Goal: Information Seeking & Learning: Learn about a topic

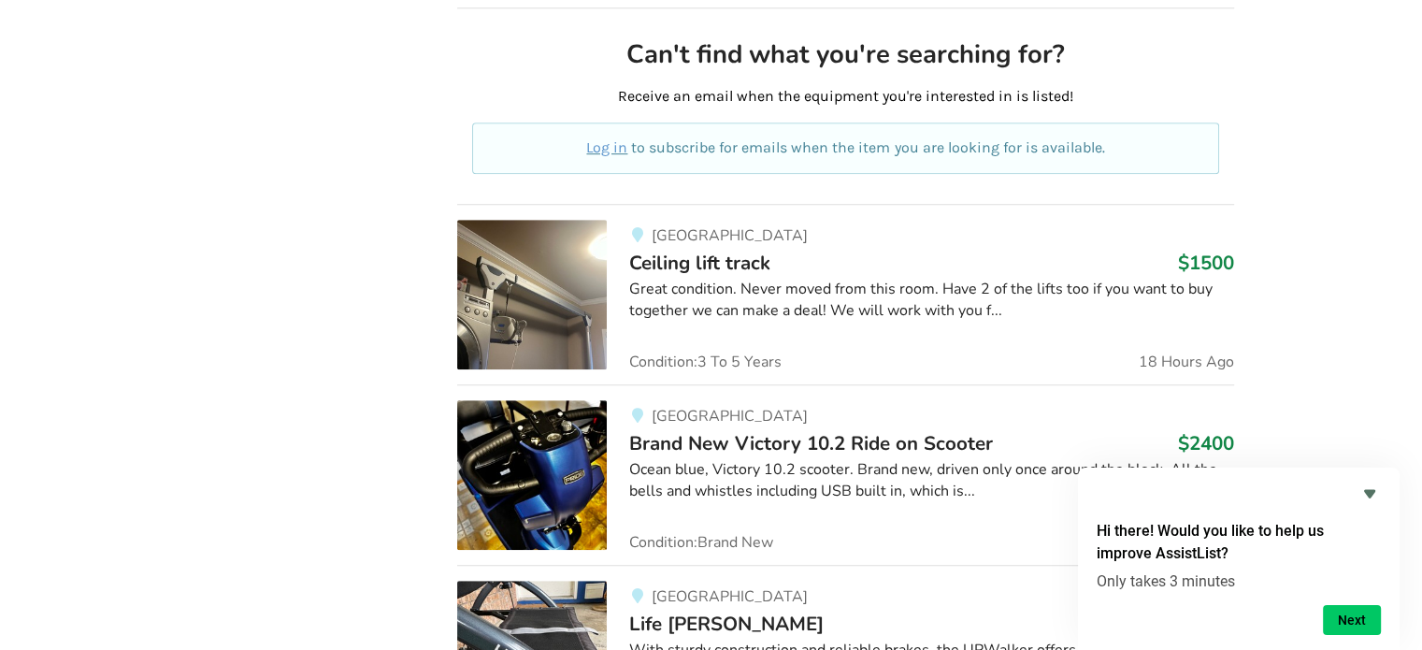
scroll to position [1122, 0]
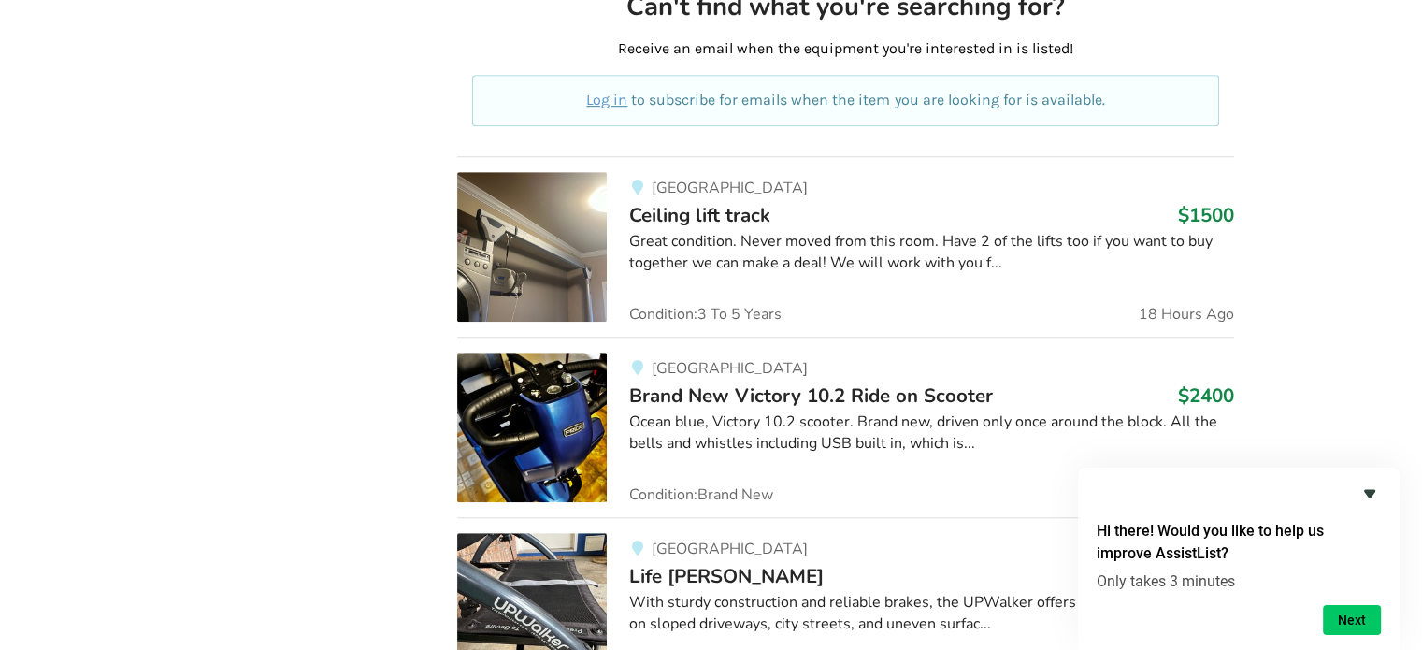
click at [1365, 491] on icon "Hide survey" at bounding box center [1369, 494] width 11 height 8
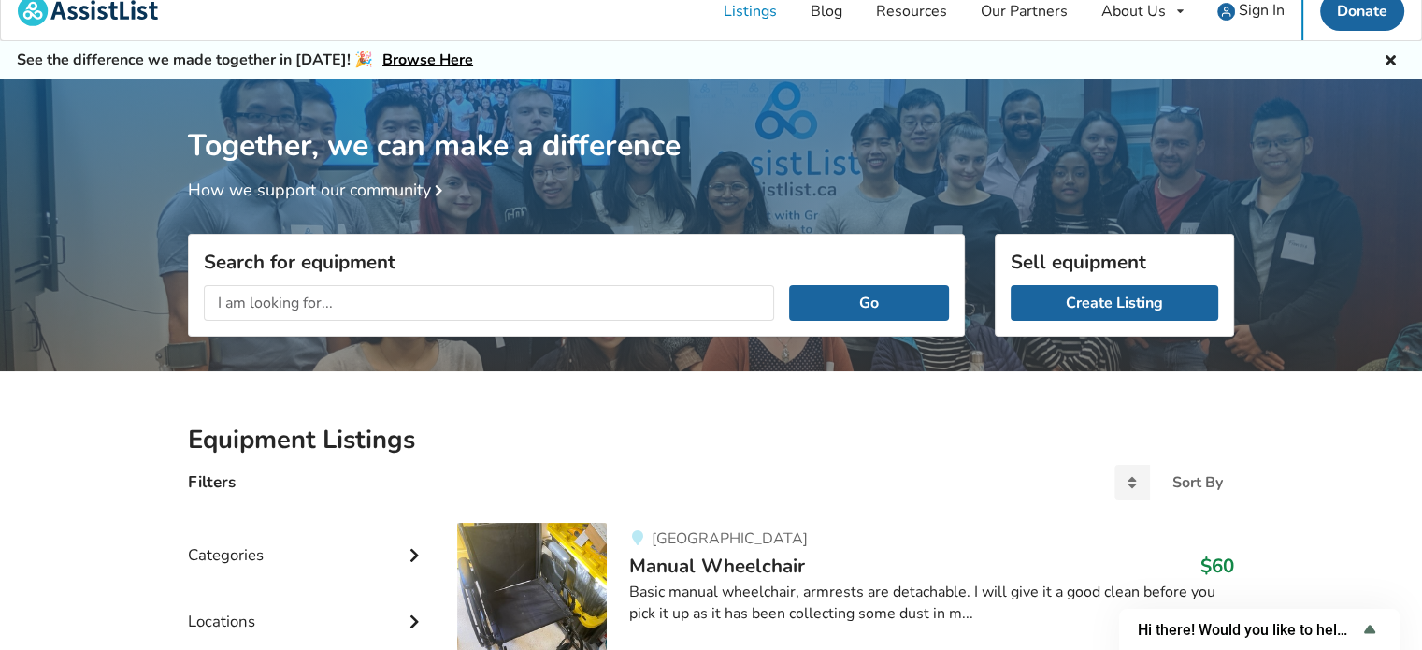
scroll to position [0, 0]
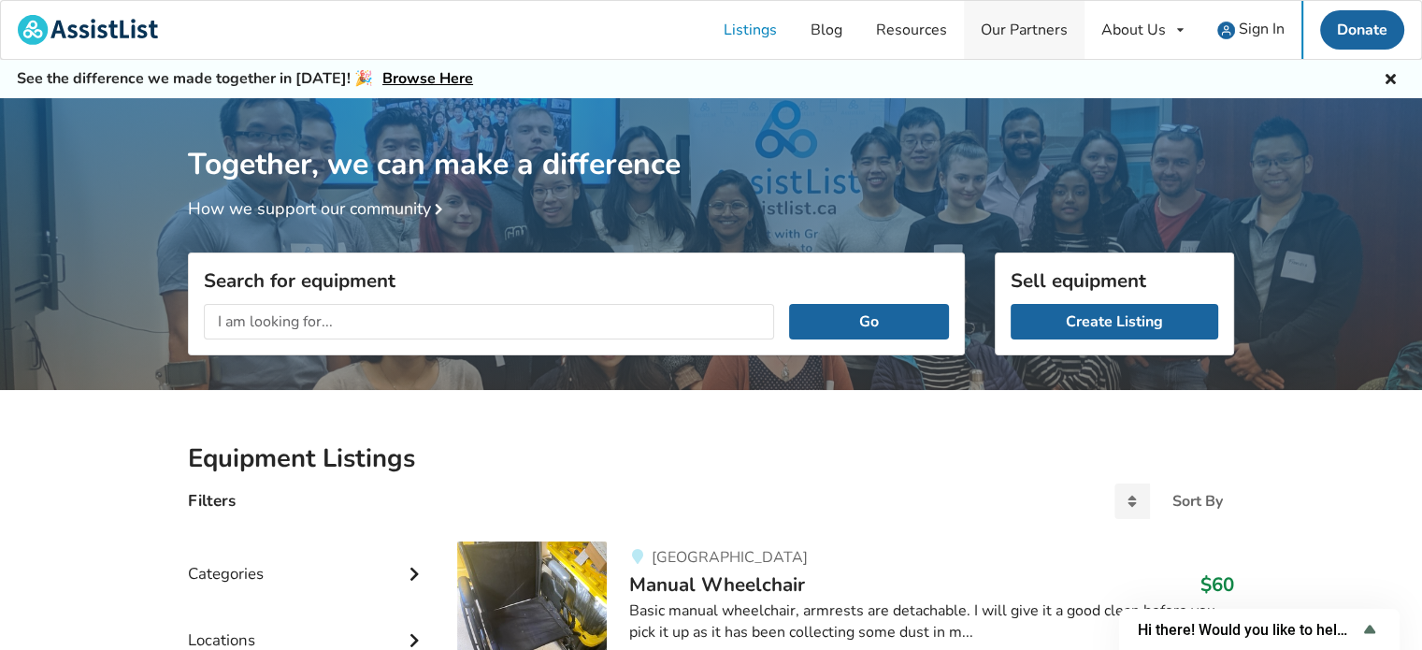
click at [995, 26] on link "Our Partners" at bounding box center [1024, 30] width 121 height 58
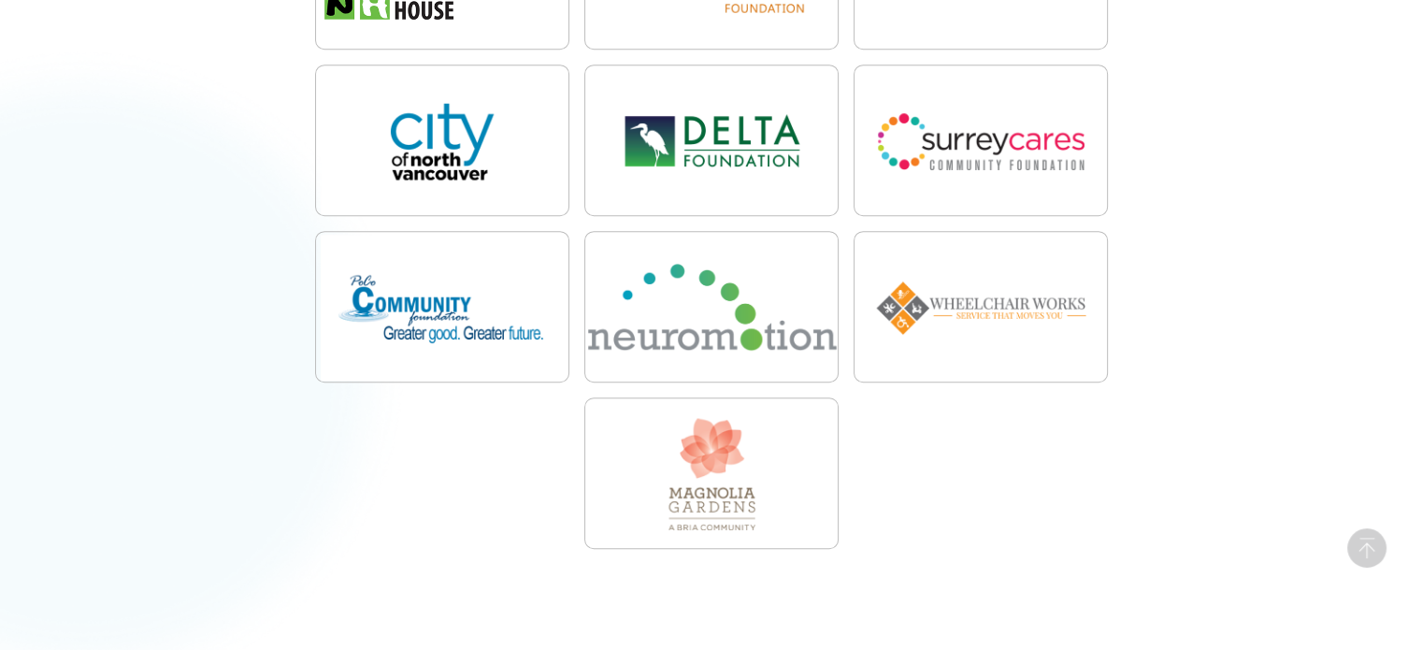
scroll to position [1028, 0]
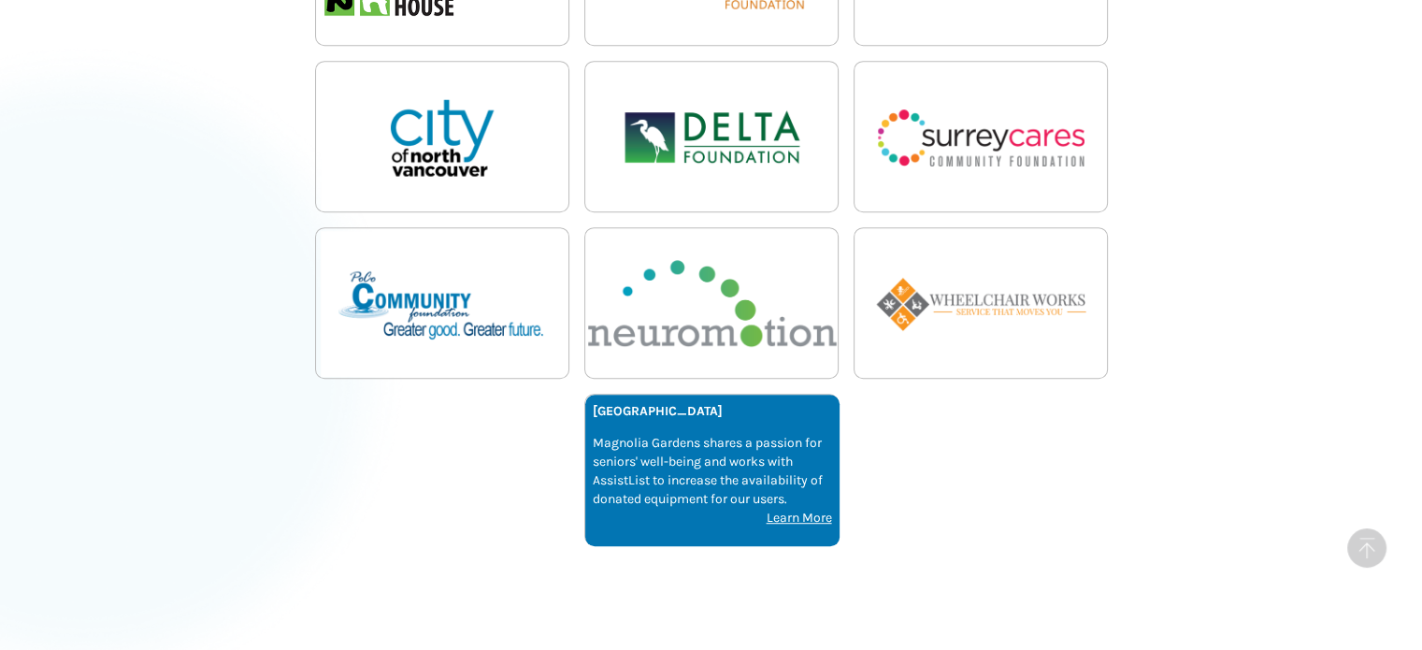
click at [738, 478] on p "Magnolia Gardens shares a passion for seniors' well-being and works with Assist…" at bounding box center [712, 471] width 239 height 75
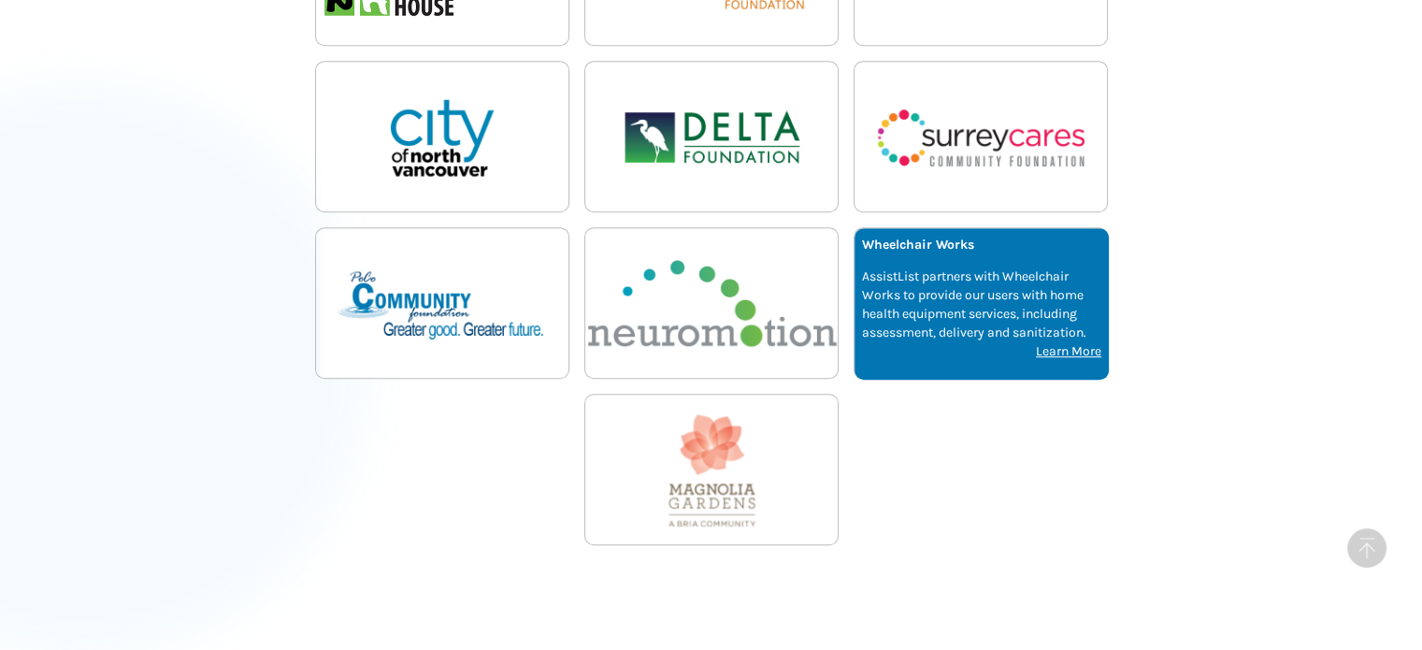
click at [1001, 291] on p "AssistList partners with Wheelchair Works to provide our users with home health…" at bounding box center [981, 304] width 239 height 75
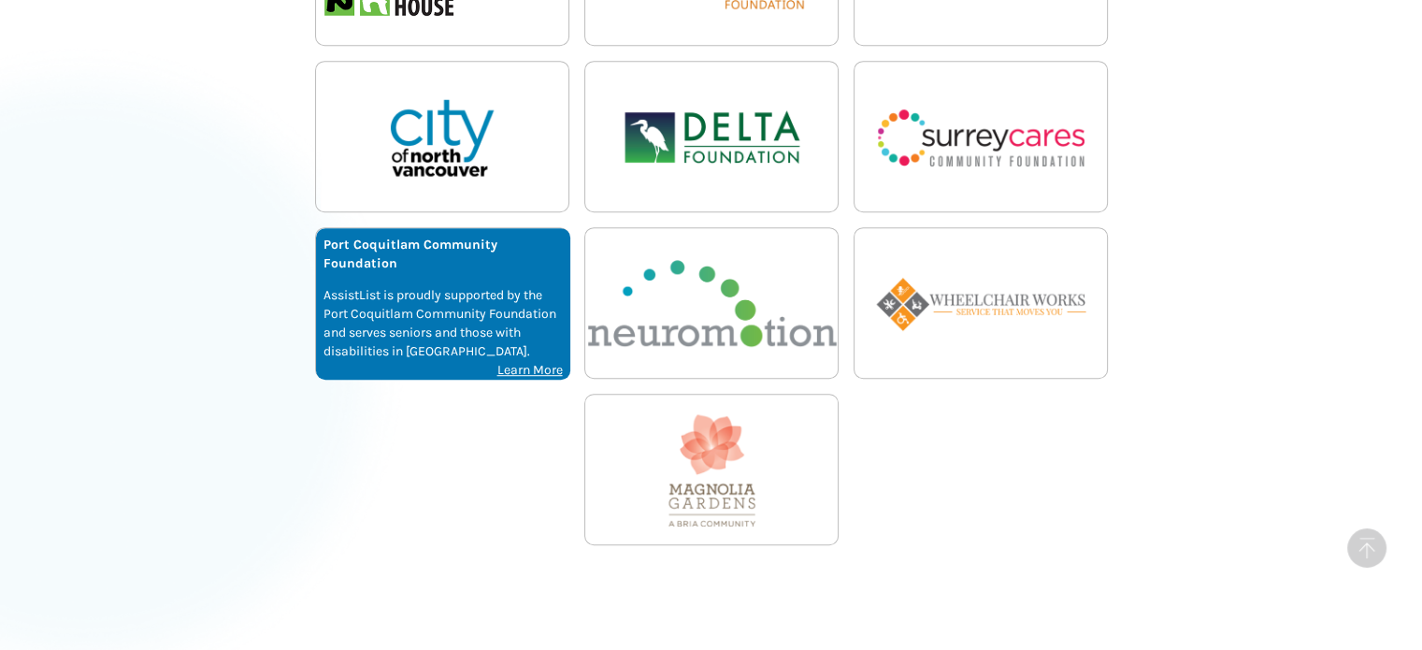
click at [517, 296] on p "AssistList is proudly supported by the Port Coquitlam Community Foundation and …" at bounding box center [442, 323] width 239 height 75
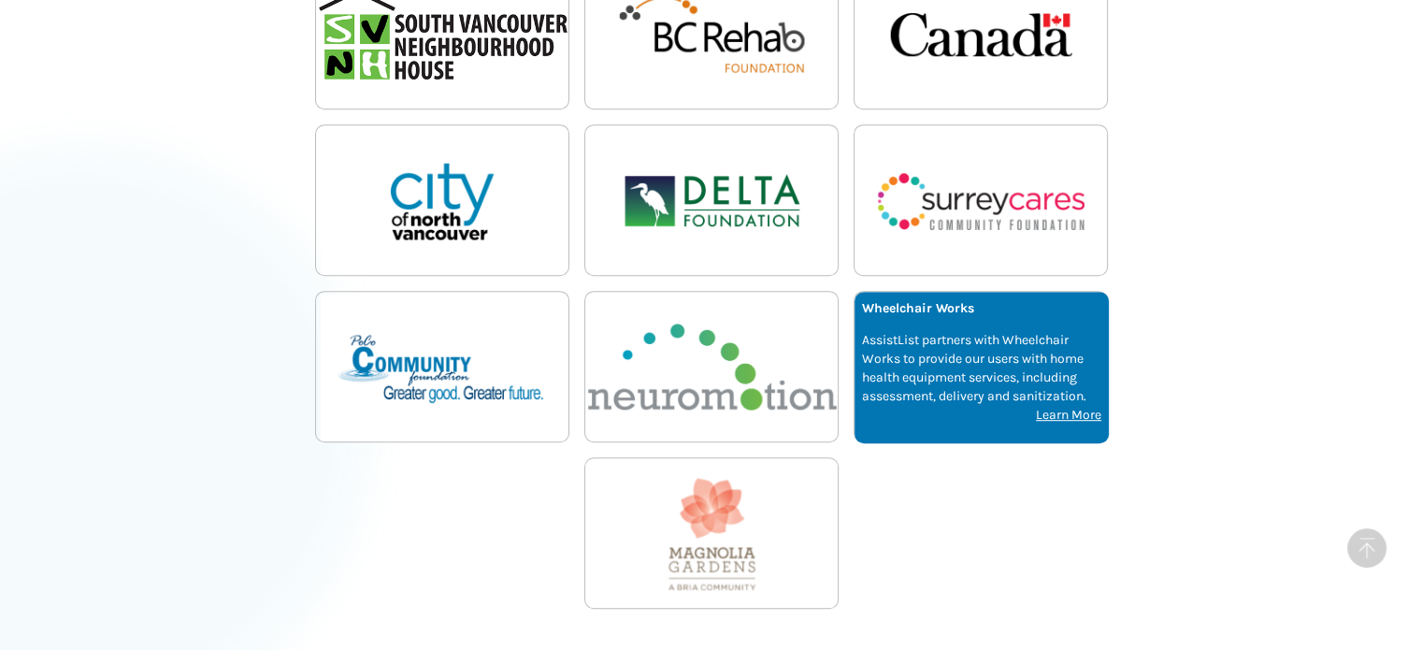
scroll to position [935, 0]
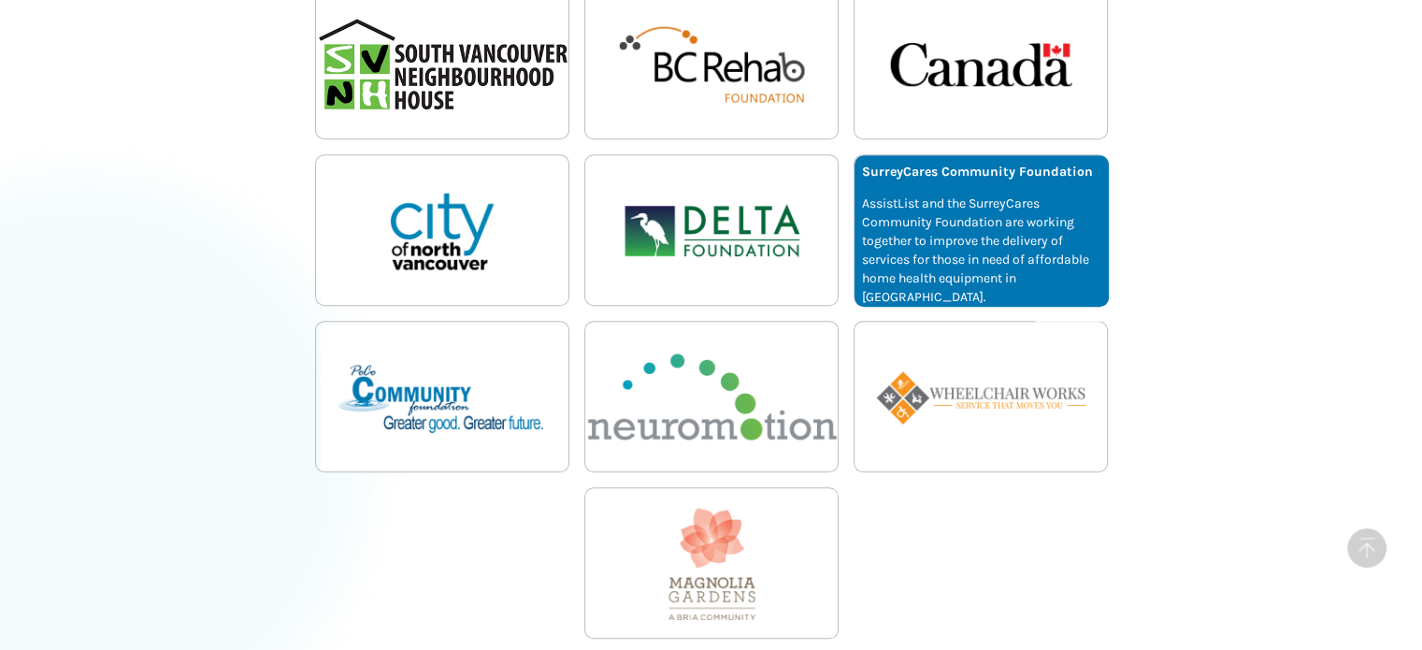
click at [973, 251] on p "AssistList and the SurreyCares Community Foundation are working together to imp…" at bounding box center [981, 250] width 239 height 112
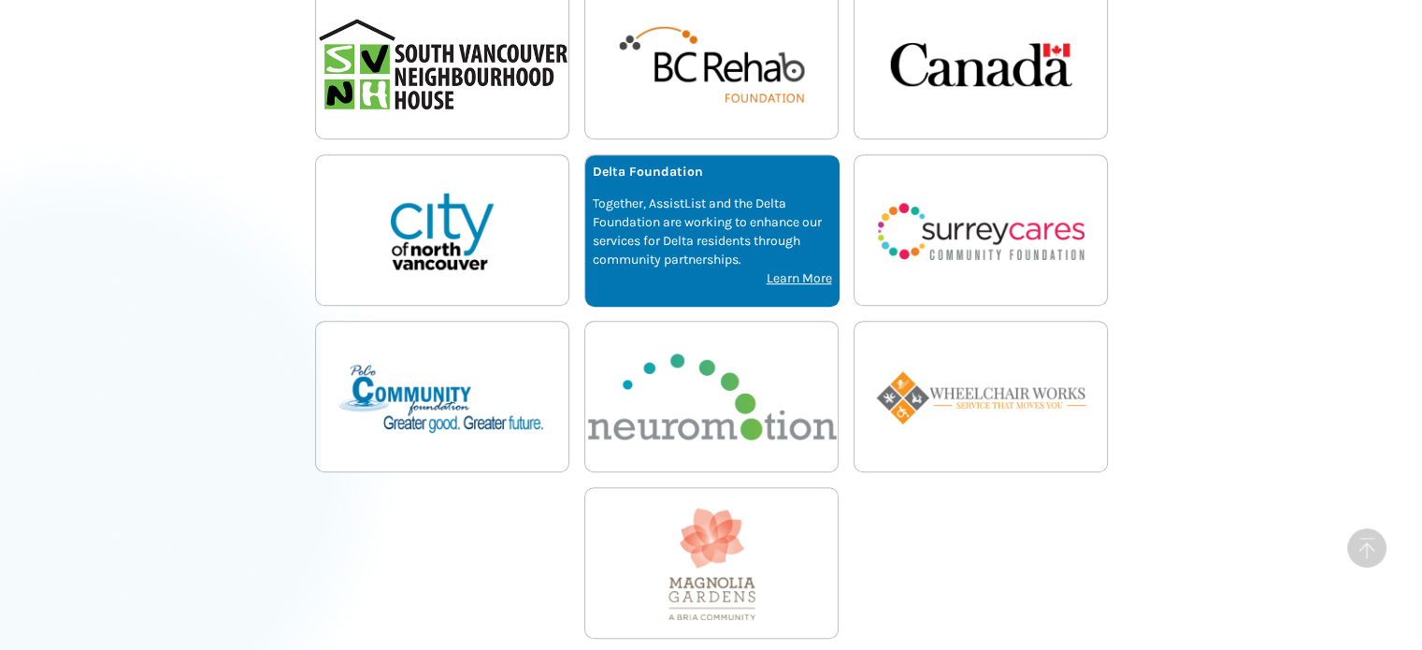
click at [733, 239] on p "Together, AssistList and the Delta Foundation are working to enhance our servic…" at bounding box center [712, 231] width 239 height 75
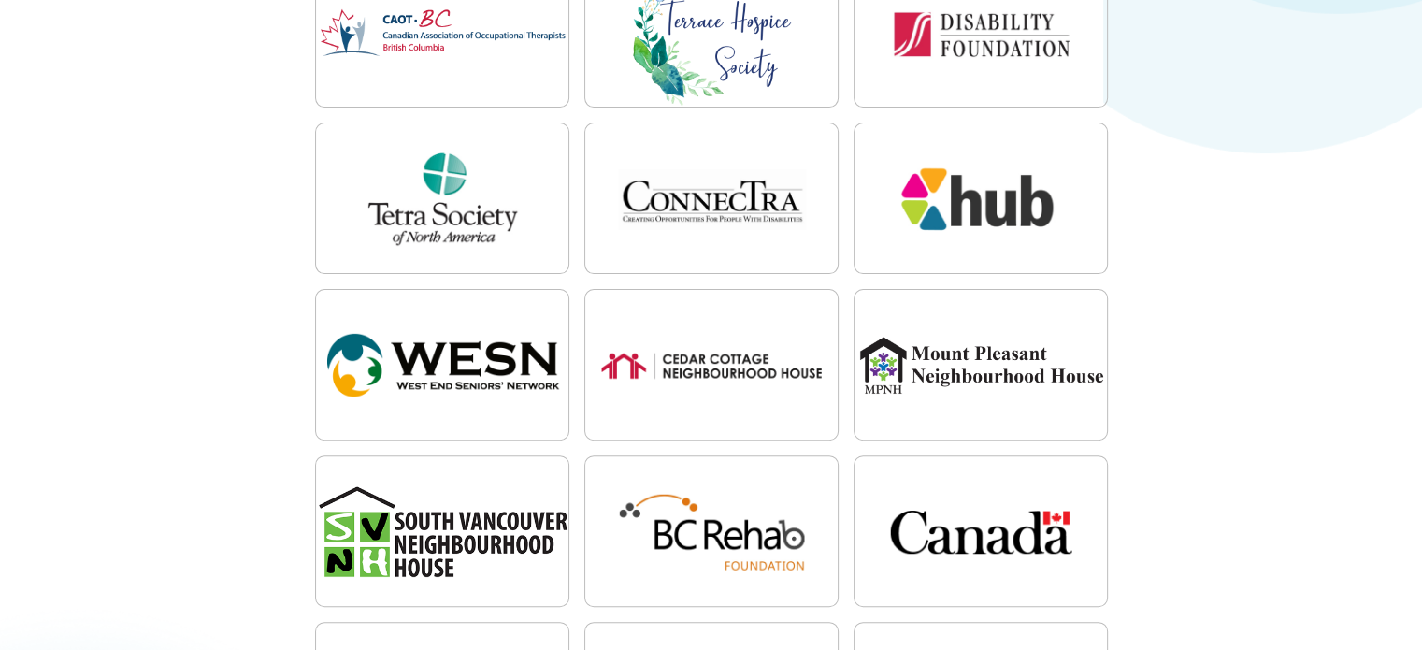
scroll to position [467, 0]
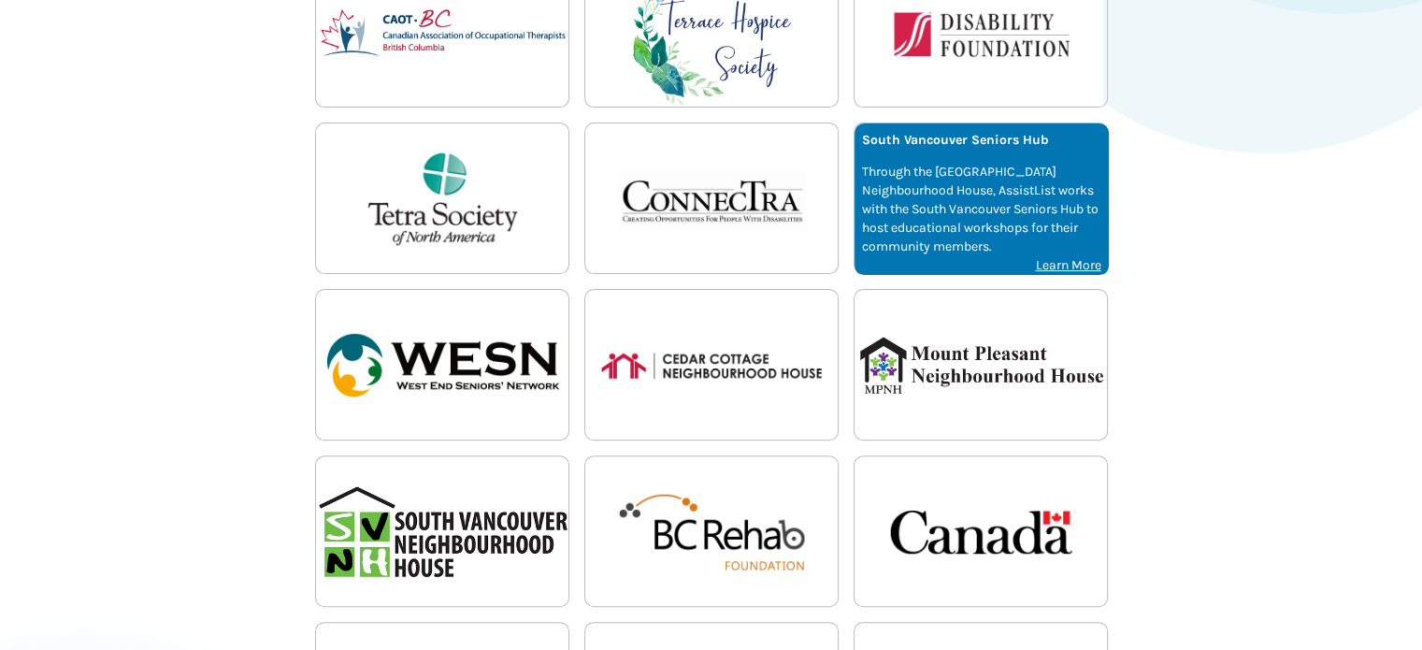
click at [1037, 210] on p "Through the [GEOGRAPHIC_DATA] Neighbourhood House, AssistList works with the So…" at bounding box center [981, 209] width 239 height 93
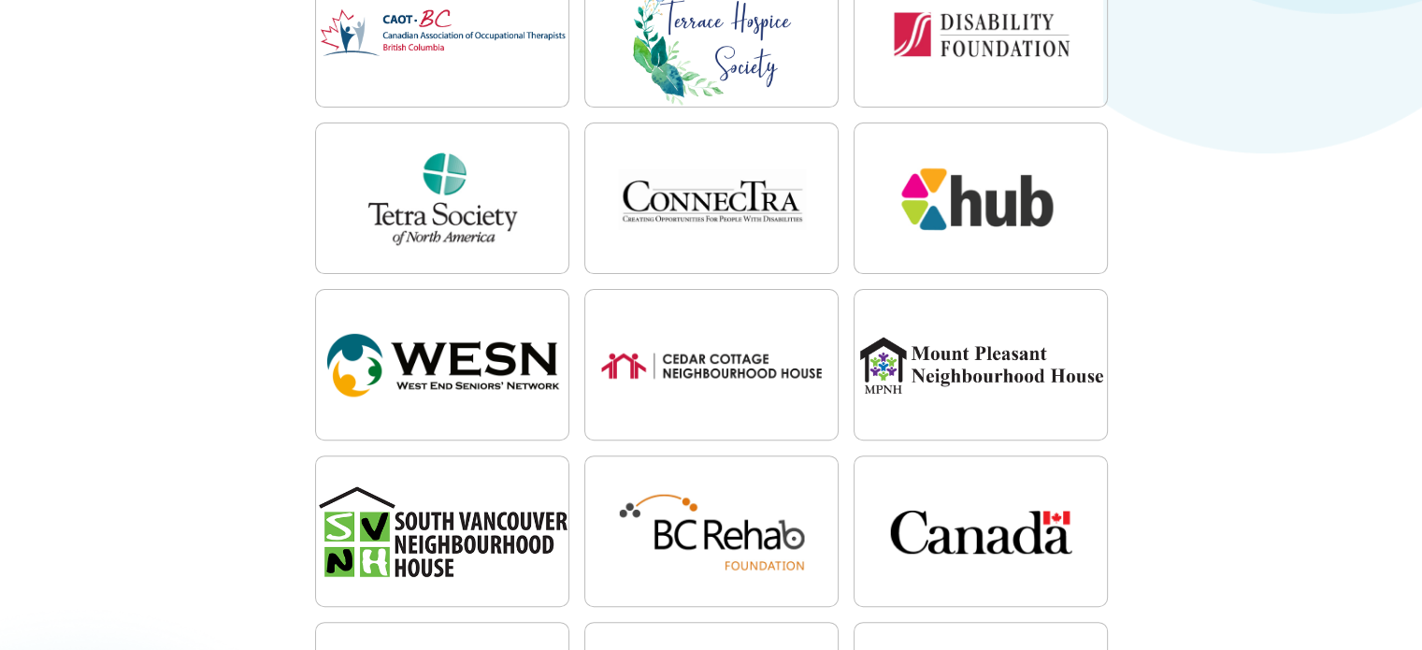
scroll to position [374, 0]
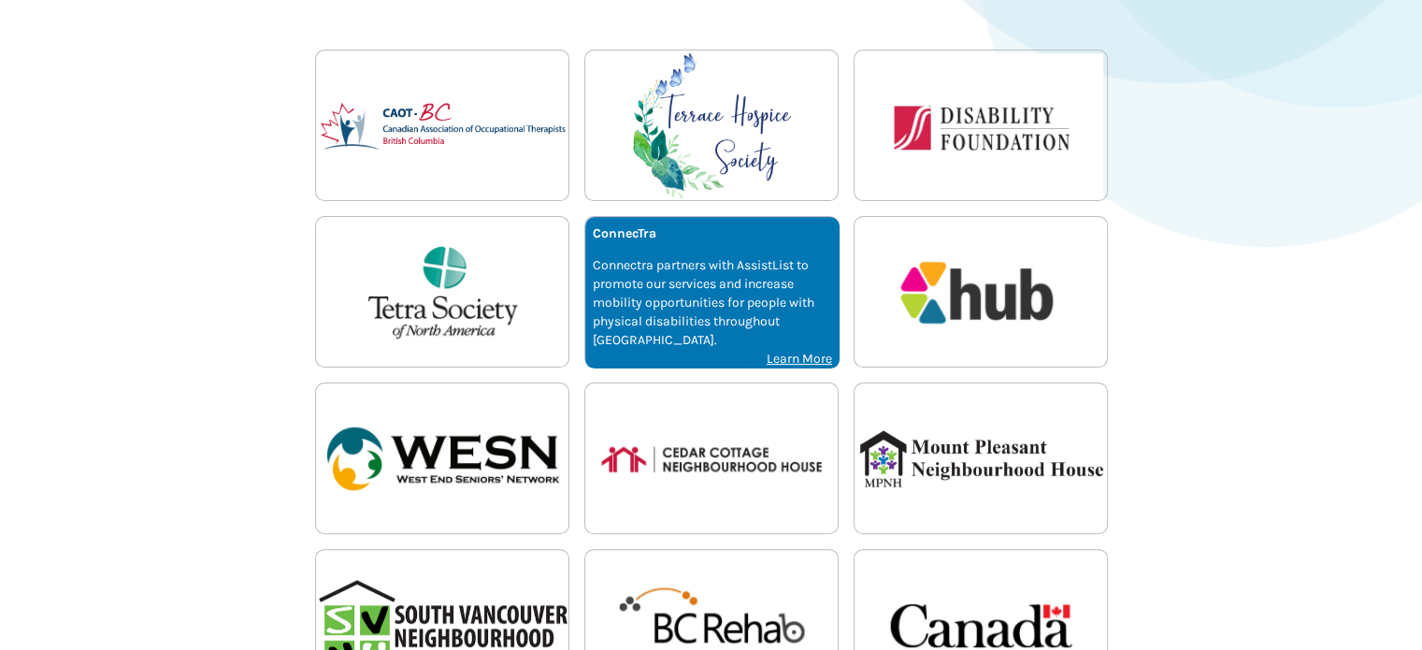
click at [709, 302] on p "Connectra partners with AssistList to promote our services and increase mobilit…" at bounding box center [712, 302] width 239 height 93
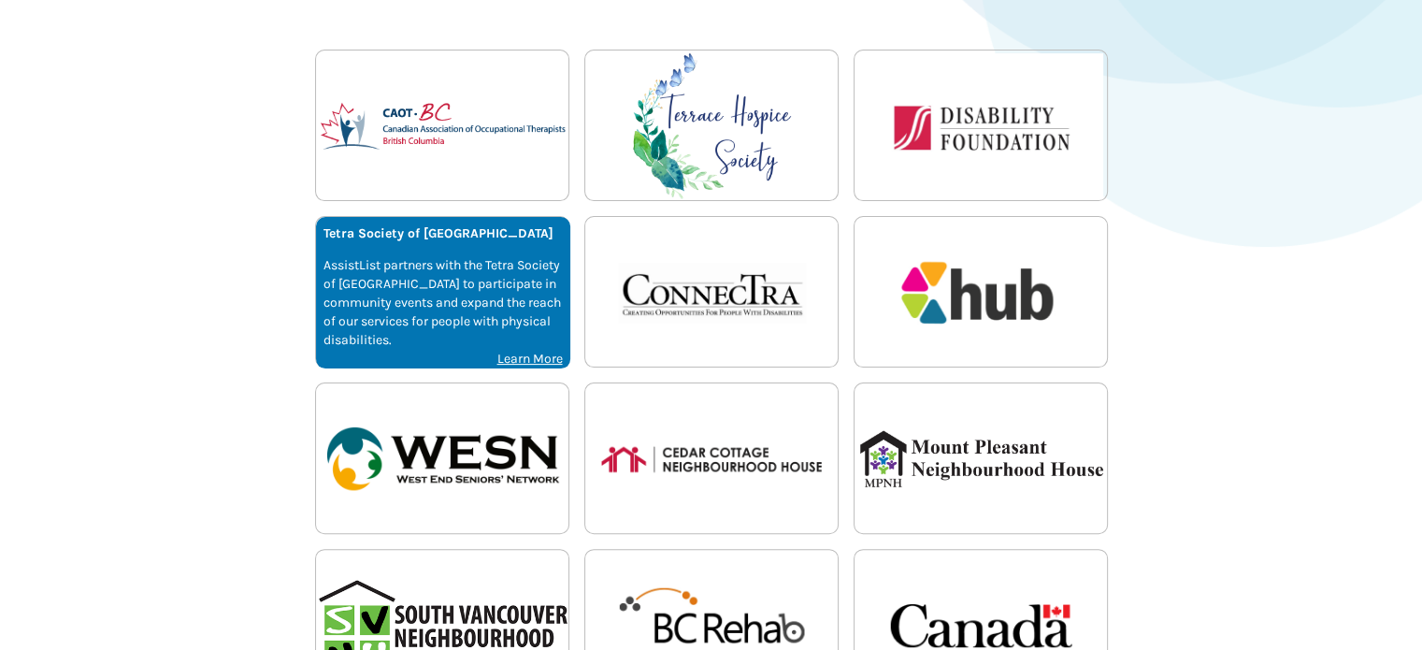
click at [457, 291] on p "AssistList partners with the Tetra Society of [GEOGRAPHIC_DATA] to participate …" at bounding box center [442, 302] width 239 height 93
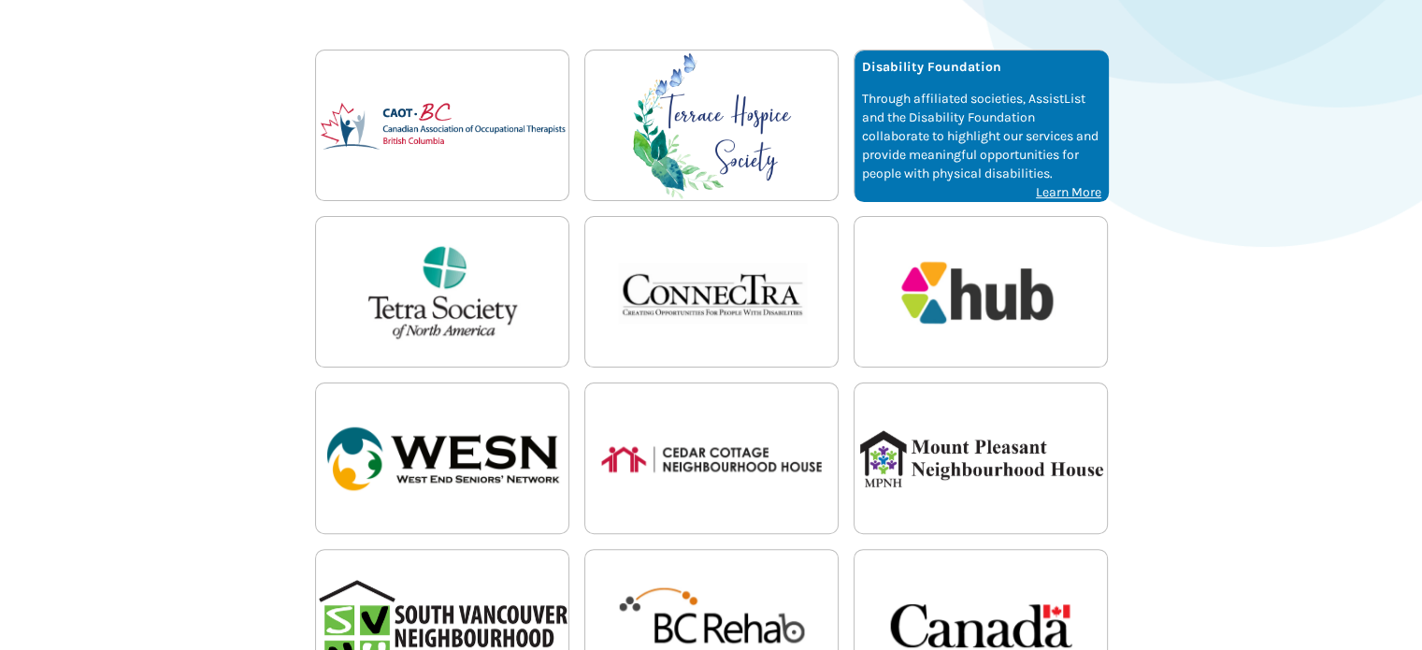
click at [932, 99] on p "Through affiliated societies, AssistList and the Disability Foundation collabor…" at bounding box center [981, 136] width 239 height 93
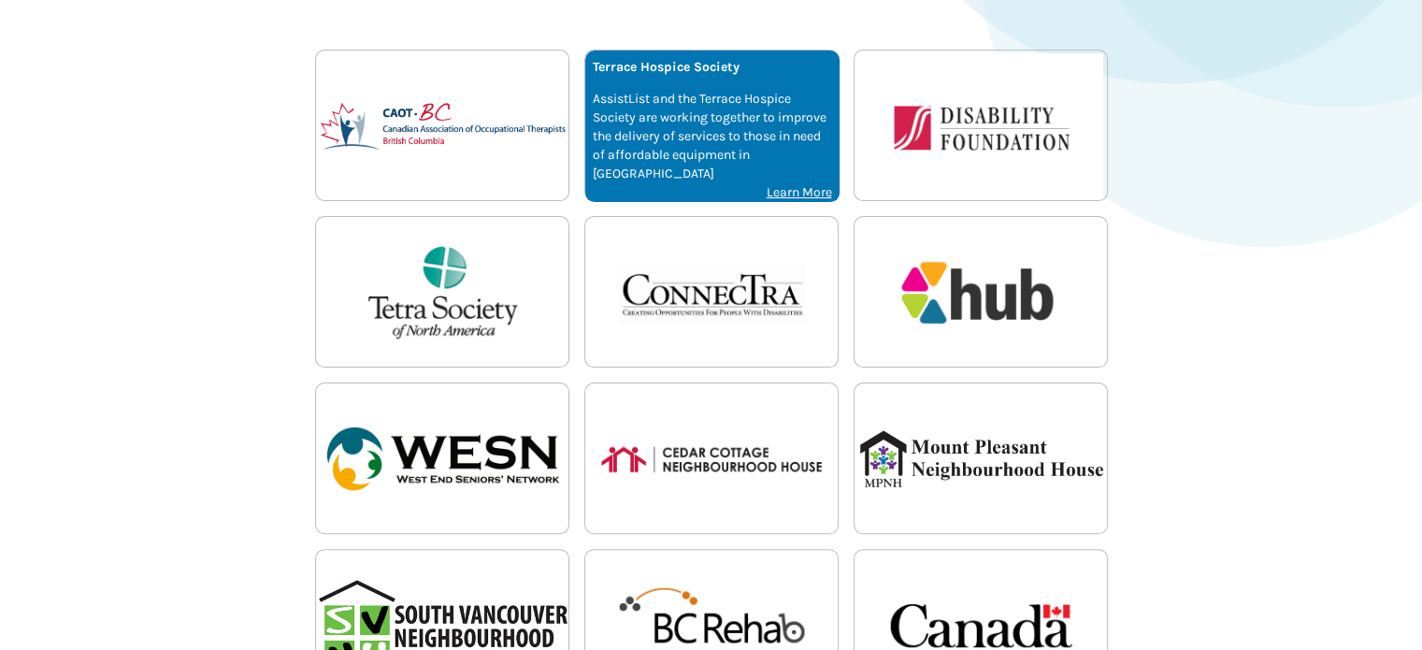
click at [712, 124] on p "AssistList and the Terrace Hospice Society are working together to improve the …" at bounding box center [712, 136] width 239 height 93
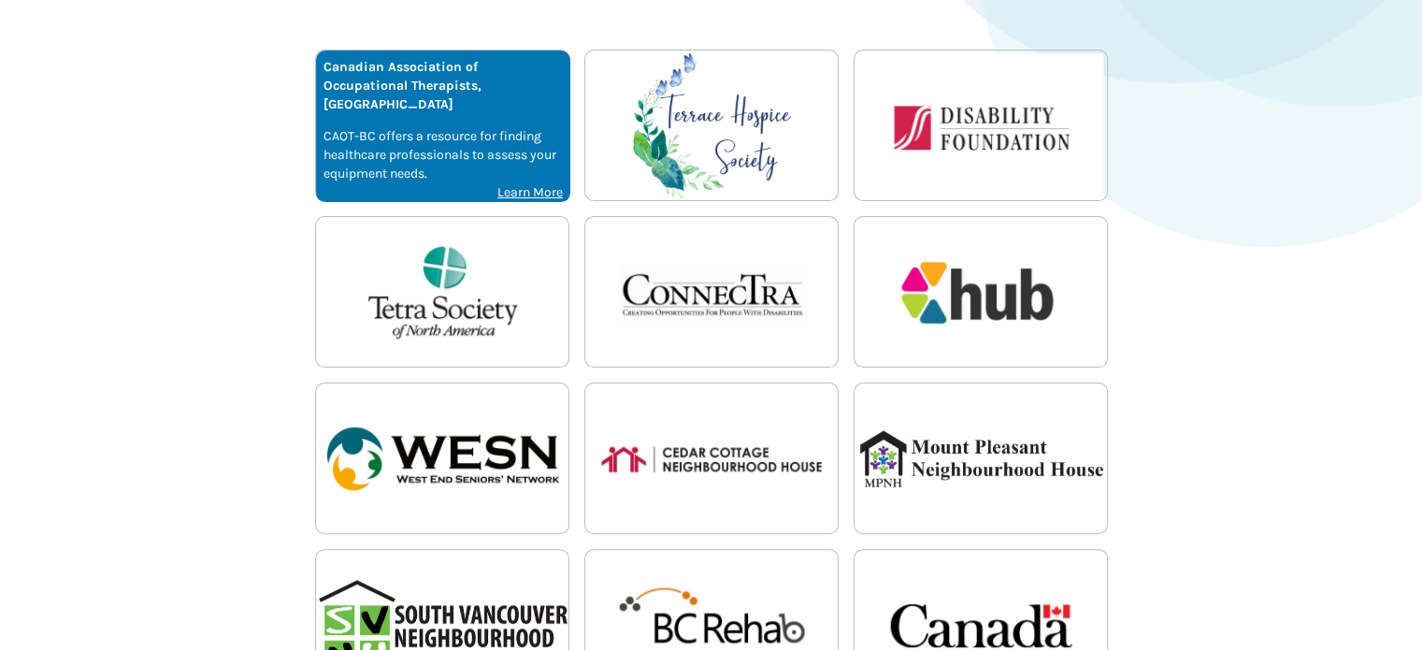
click at [505, 101] on div "Canadian Association of Occupational Therapists, [GEOGRAPHIC_DATA] CAOT-BC offe…" at bounding box center [443, 125] width 254 height 151
